Goal: Navigation & Orientation: Find specific page/section

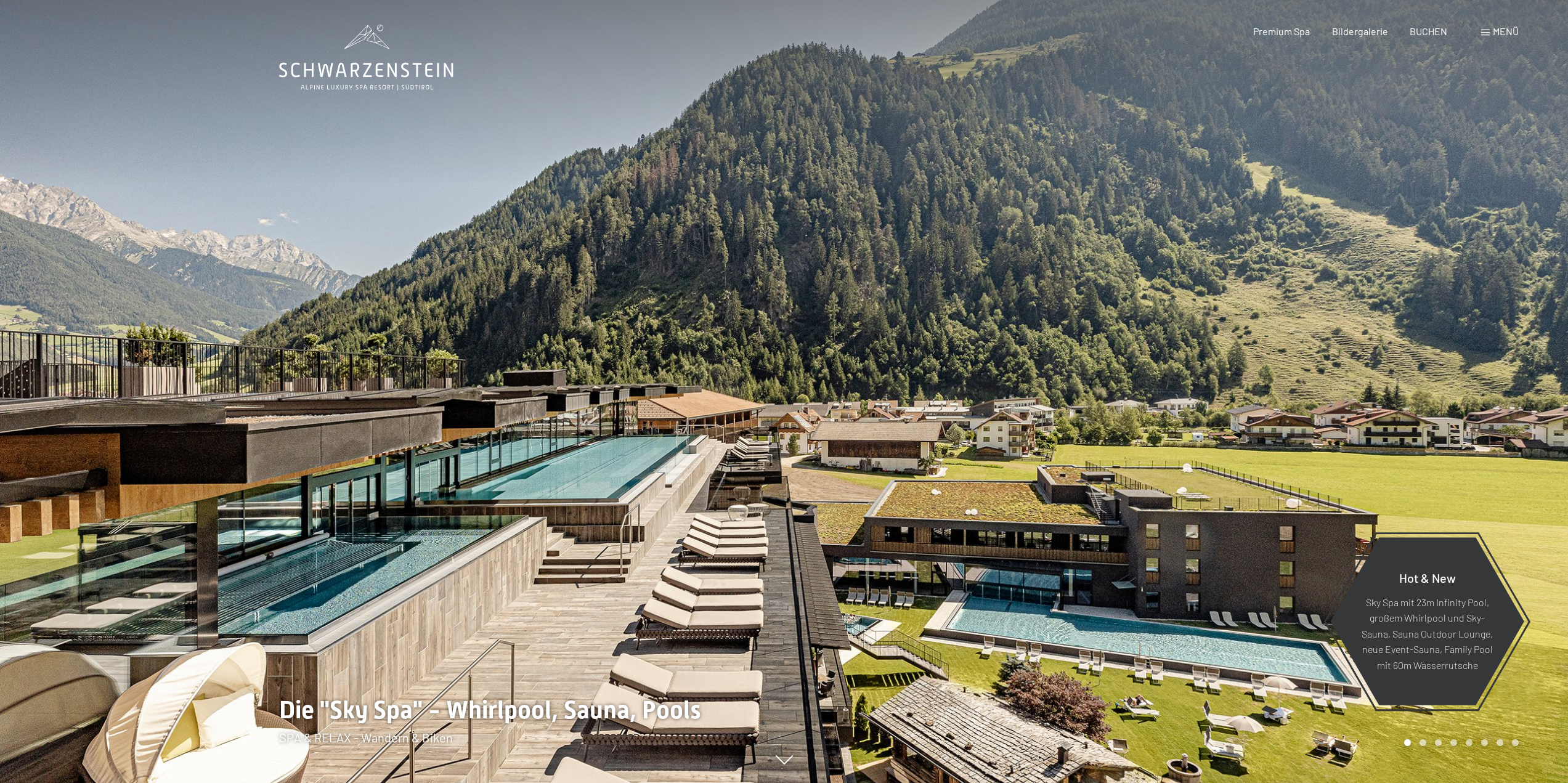
drag, startPoint x: 947, startPoint y: 350, endPoint x: 943, endPoint y: 357, distance: 8.1
drag, startPoint x: 943, startPoint y: 357, endPoint x: 1184, endPoint y: 373, distance: 241.5
click at [1184, 373] on div at bounding box center [1176, 392] width 784 height 783
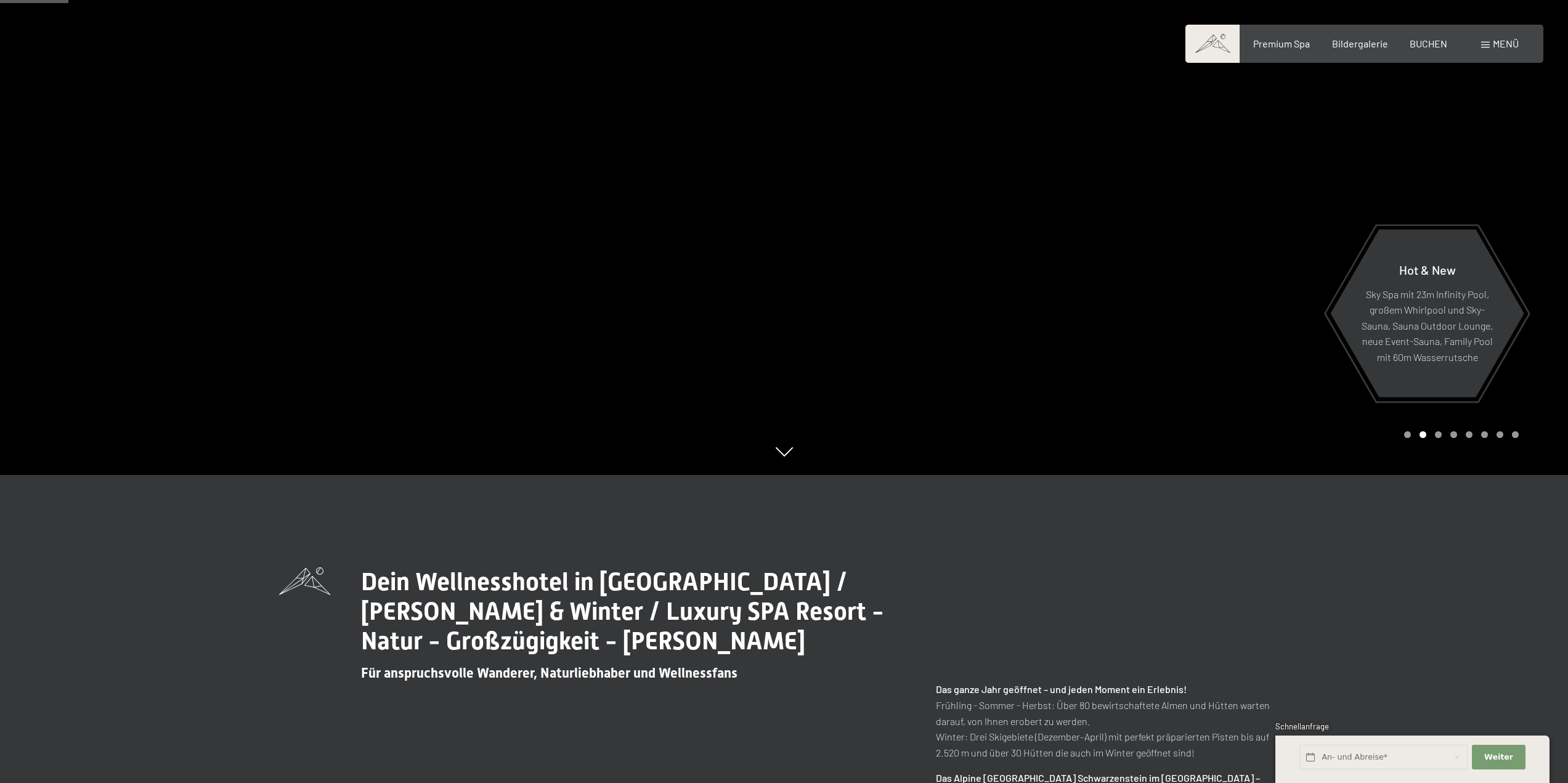
scroll to position [616, 0]
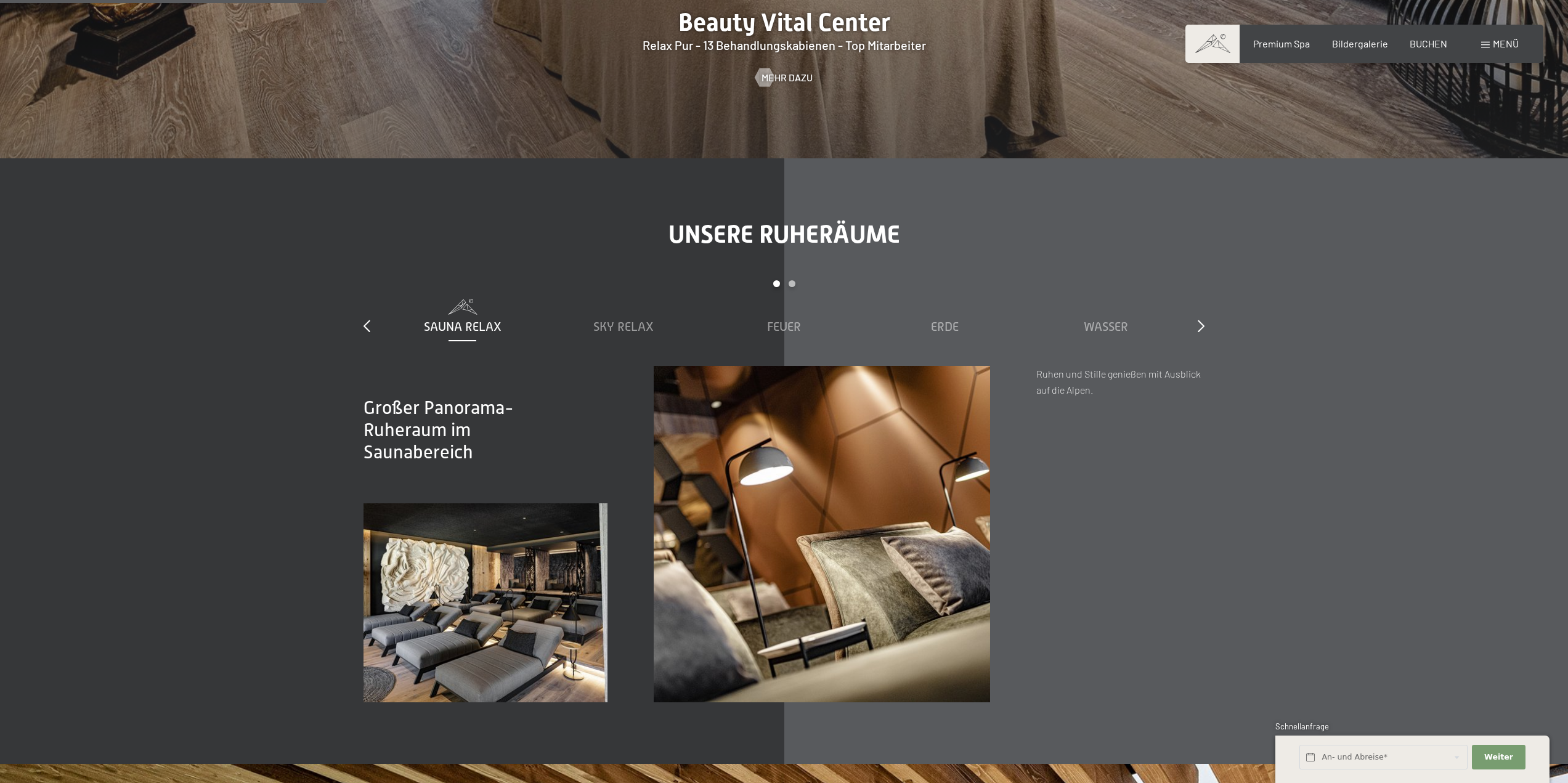
scroll to position [2217, 0]
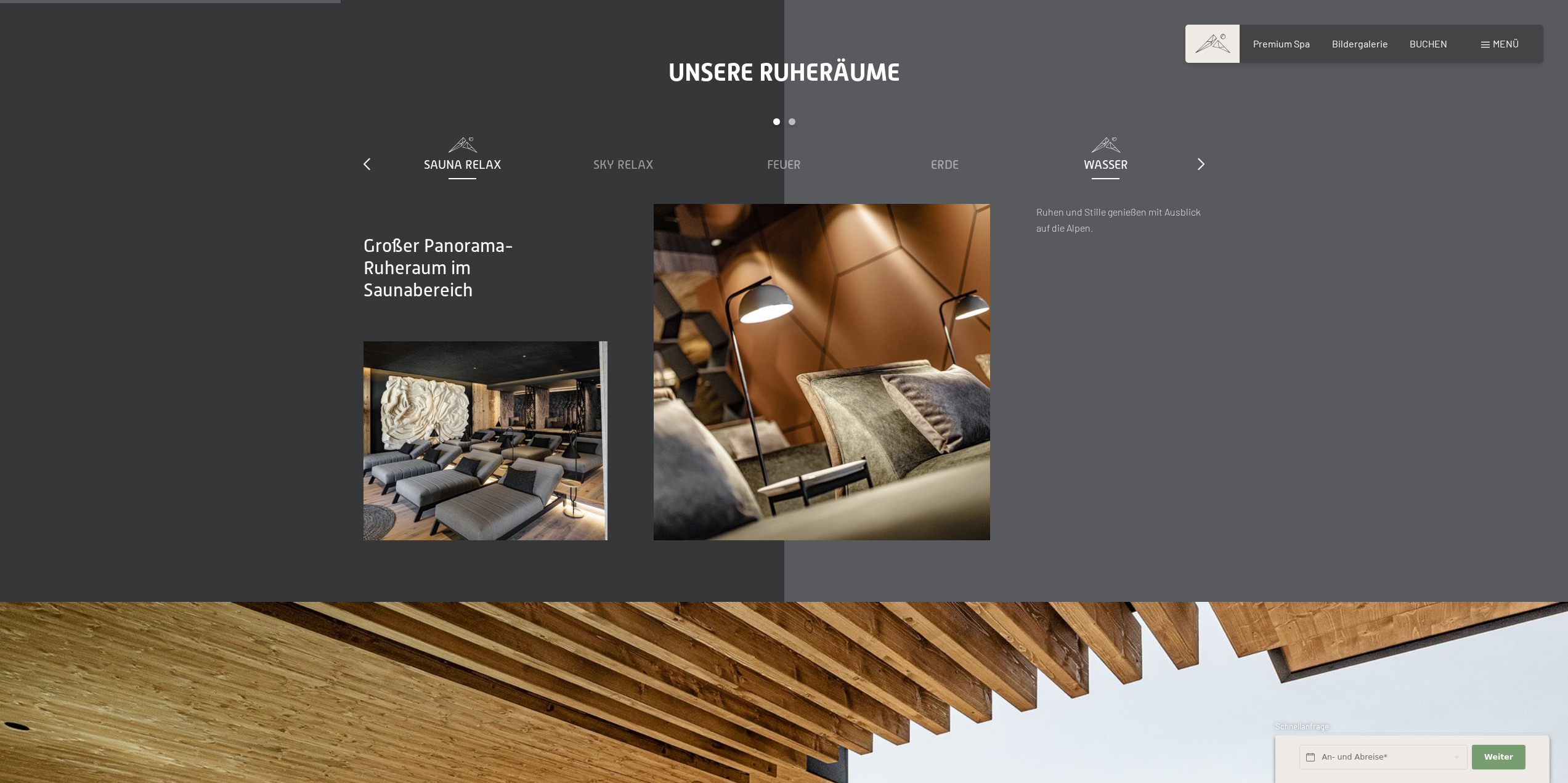
click at [1107, 156] on div "Wasser" at bounding box center [1105, 165] width 149 height 17
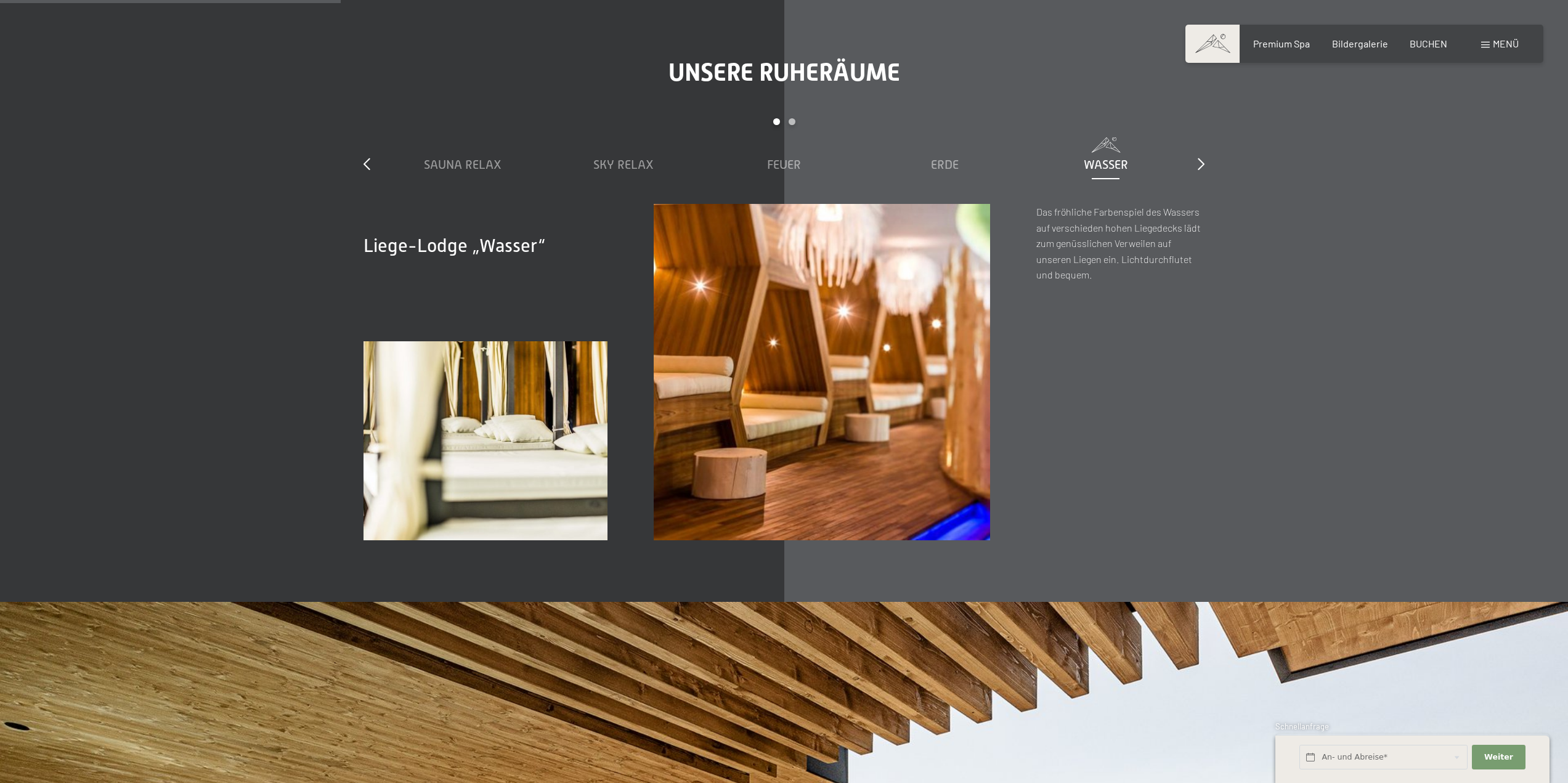
click at [1093, 141] on span at bounding box center [1105, 145] width 149 height 15
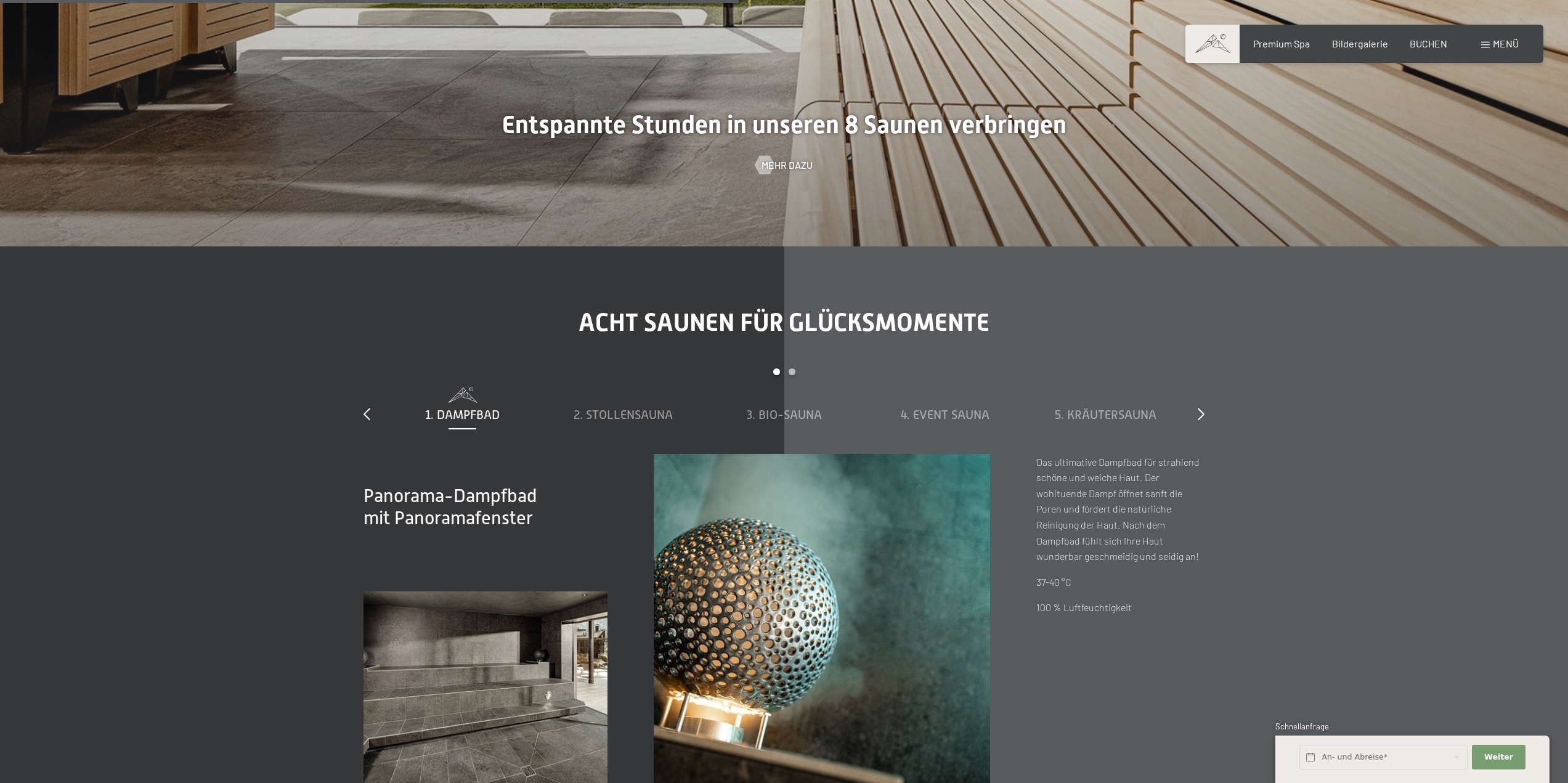
scroll to position [5112, 0]
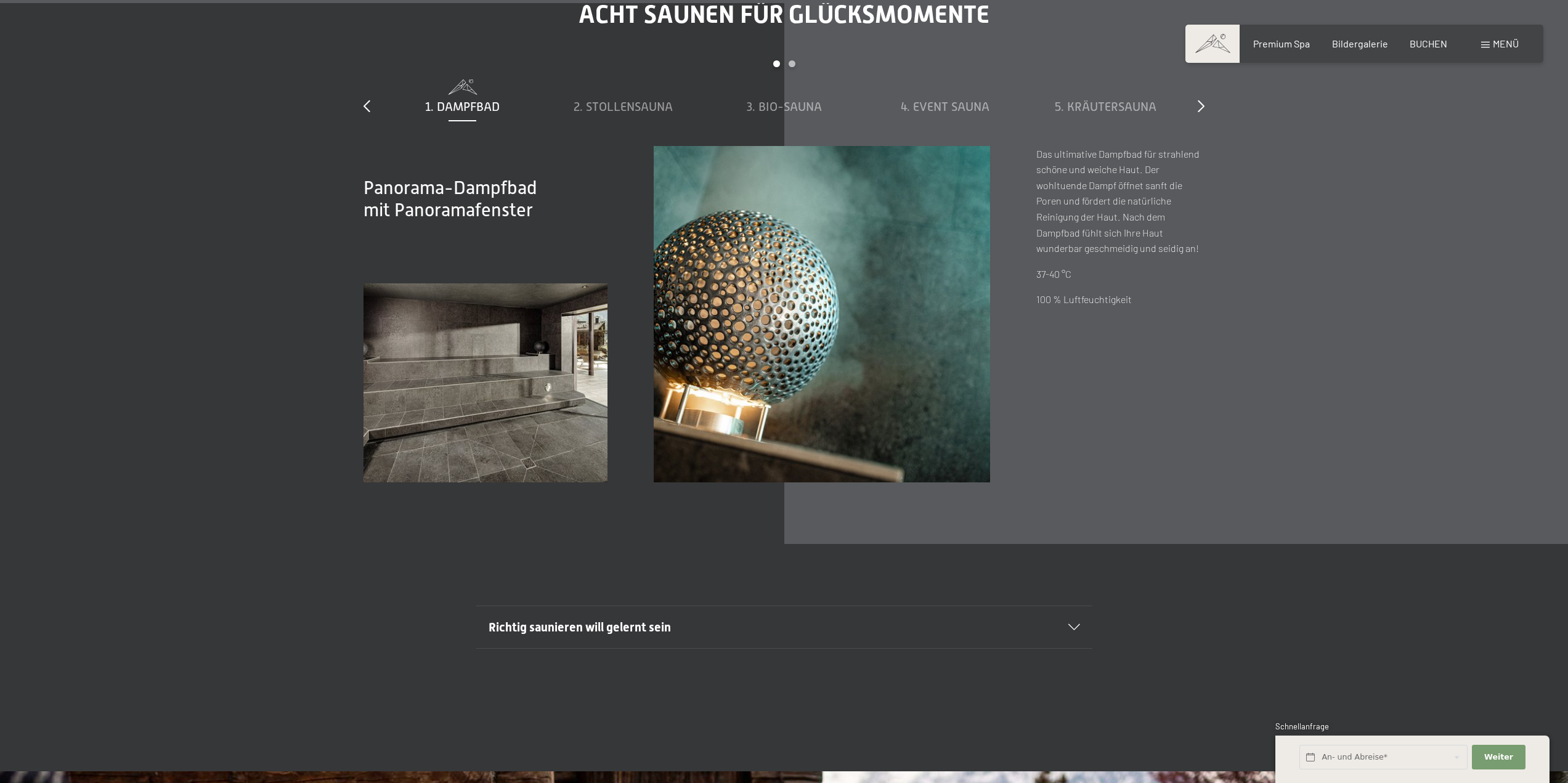
click at [1504, 47] on span "Menü" at bounding box center [1506, 43] width 26 height 11
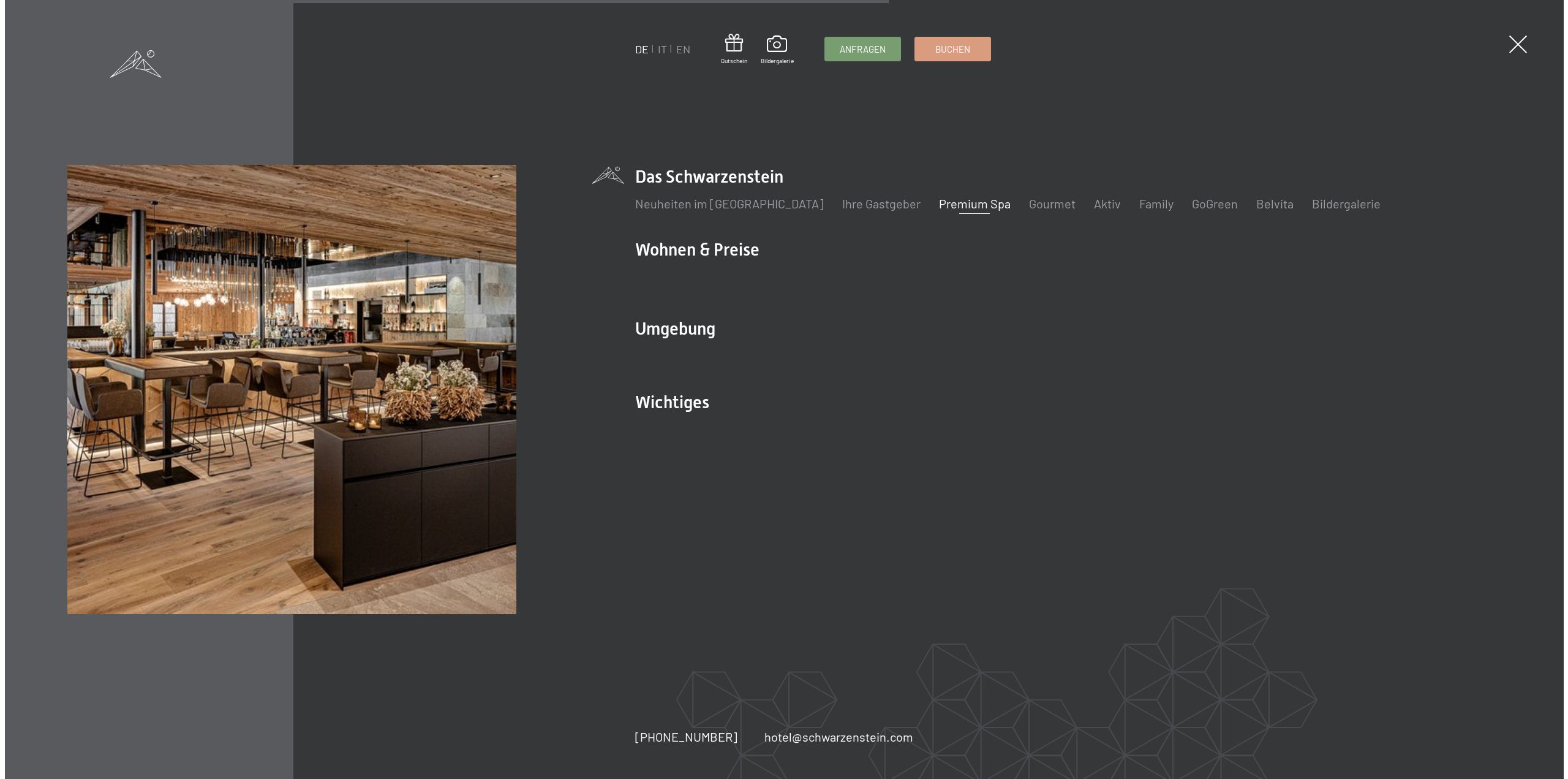
scroll to position [5093, 0]
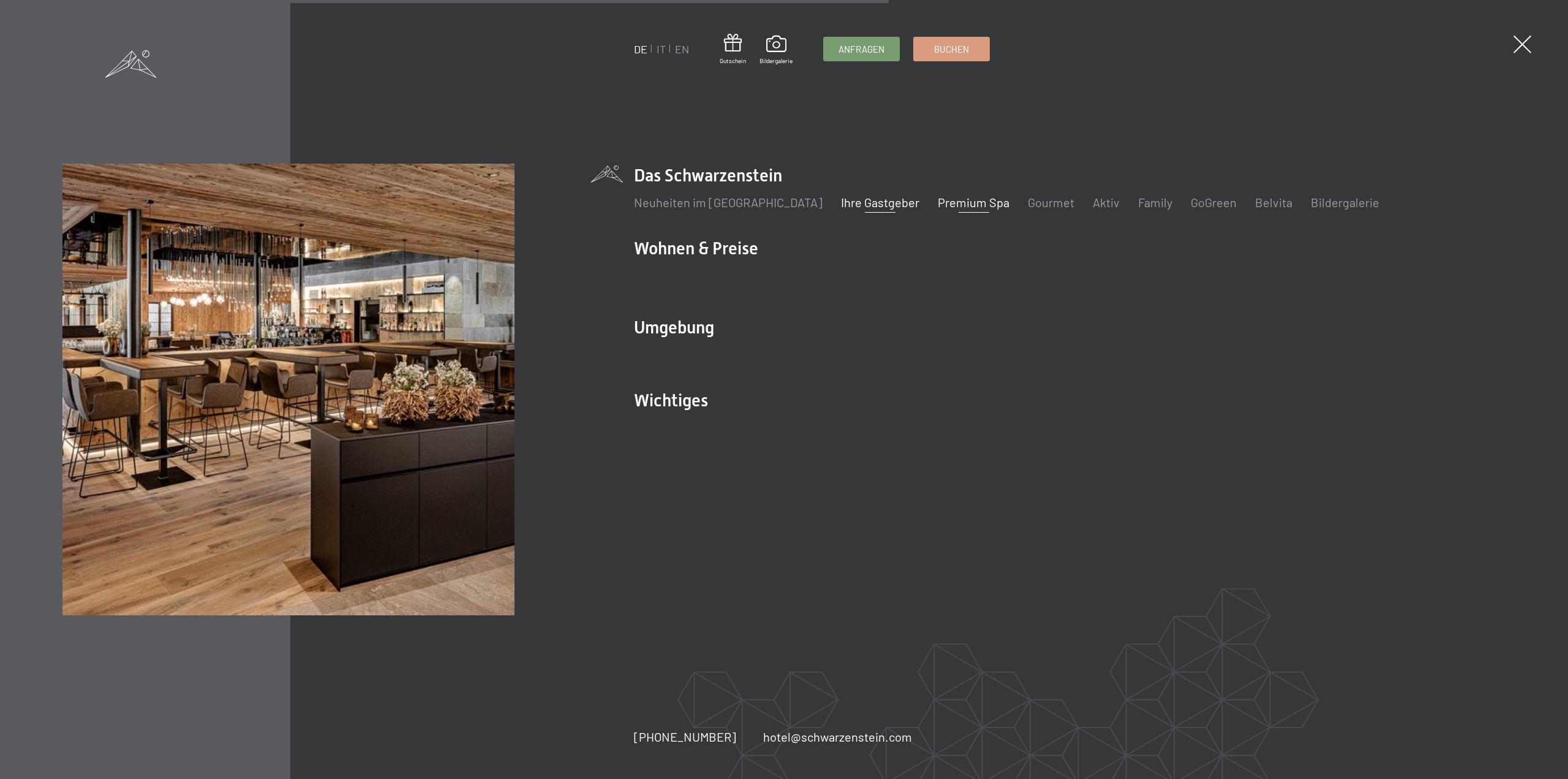
click at [848, 199] on link "Ihre Gastgeber" at bounding box center [880, 202] width 79 height 15
